Goal: Information Seeking & Learning: Learn about a topic

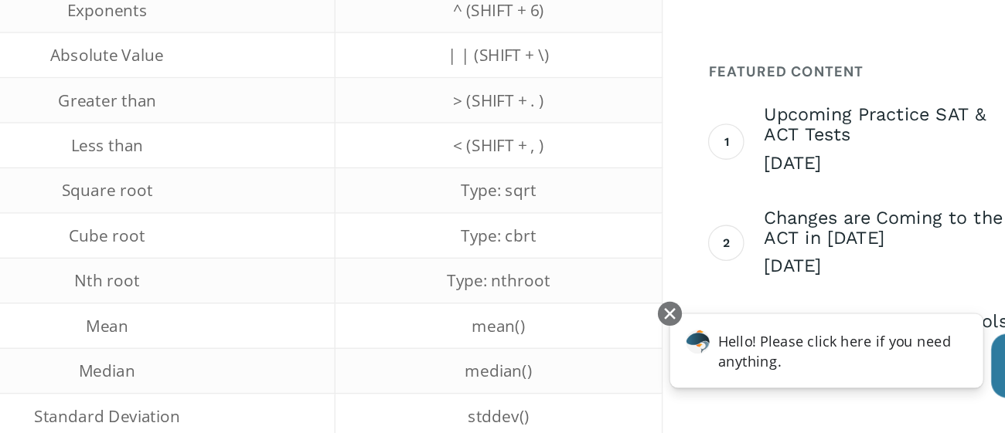
scroll to position [934, 0]
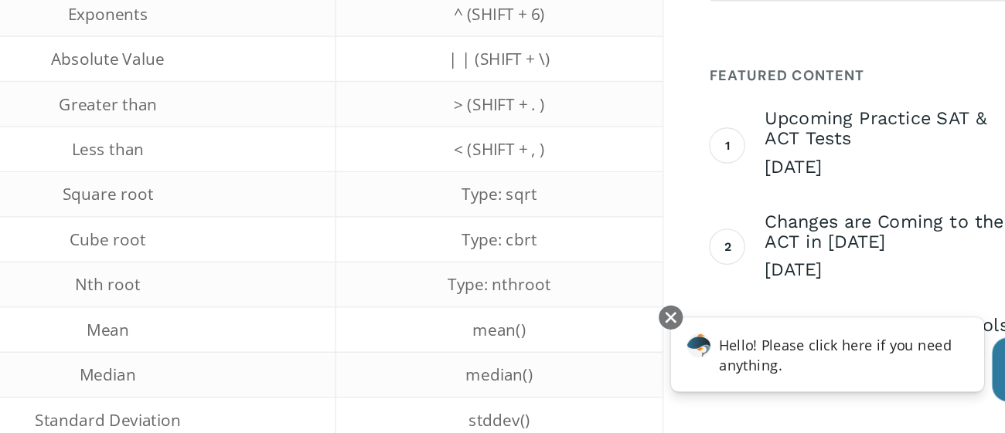
drag, startPoint x: 550, startPoint y: 127, endPoint x: 559, endPoint y: 141, distance: 17.4
click at [559, 141] on td "| | (SHIFT + \)" at bounding box center [538, 131] width 251 height 35
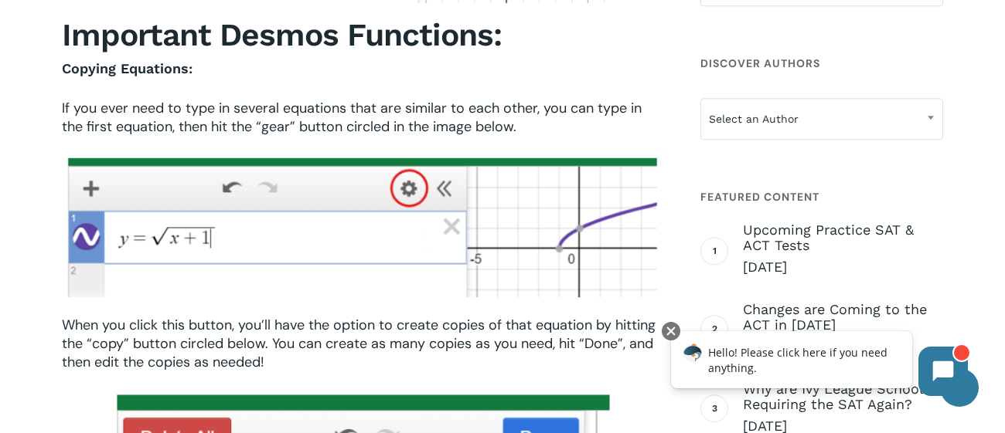
scroll to position [2716, 0]
